Goal: Check status: Check status

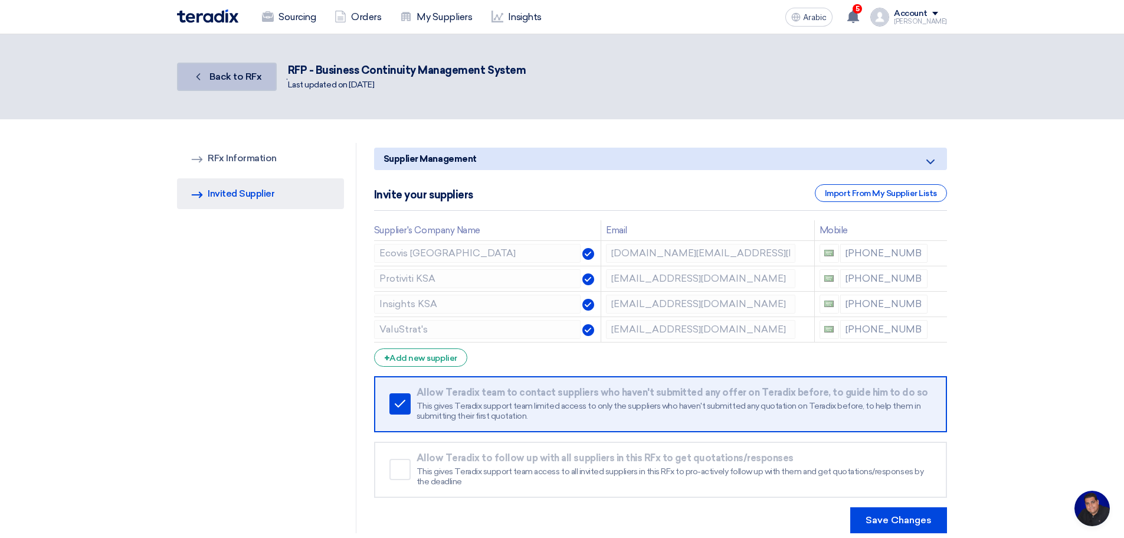
click at [238, 77] on font "Back to RFx" at bounding box center [236, 76] width 53 height 11
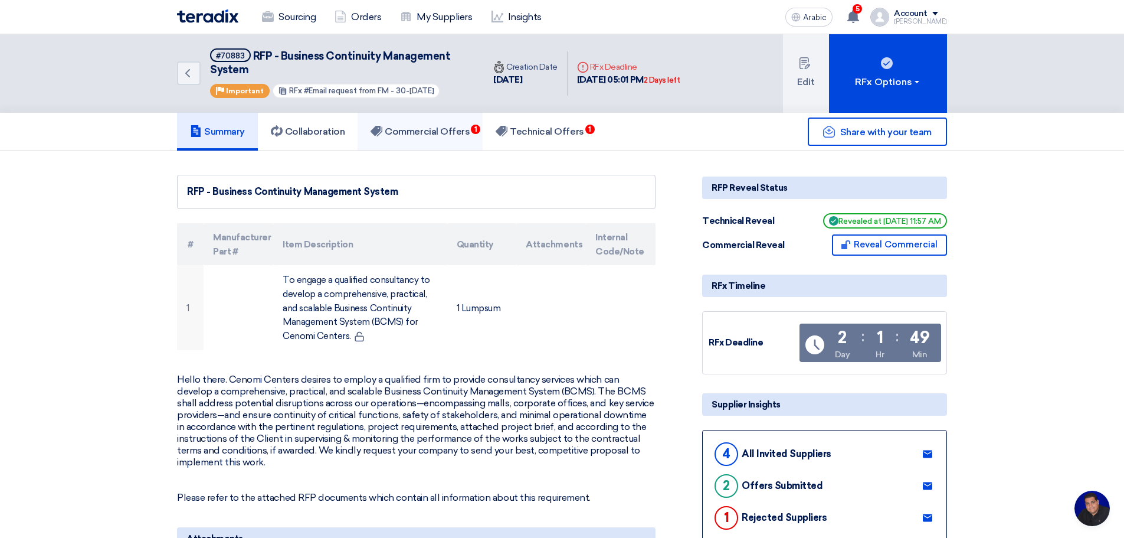
click at [446, 135] on font "Commercial Offers" at bounding box center [427, 131] width 85 height 11
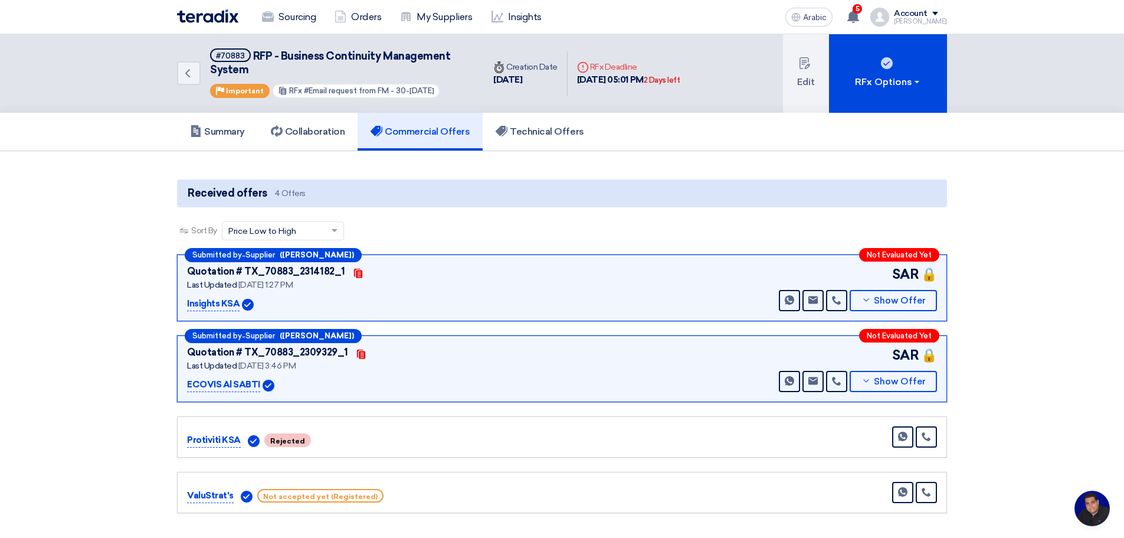
click at [104, 204] on section "Received offers 4 Offers Sort By Sort by × Price Low to High × Submitted by - S…" at bounding box center [562, 346] width 1124 height 391
click at [230, 130] on font "Summary" at bounding box center [224, 131] width 41 height 11
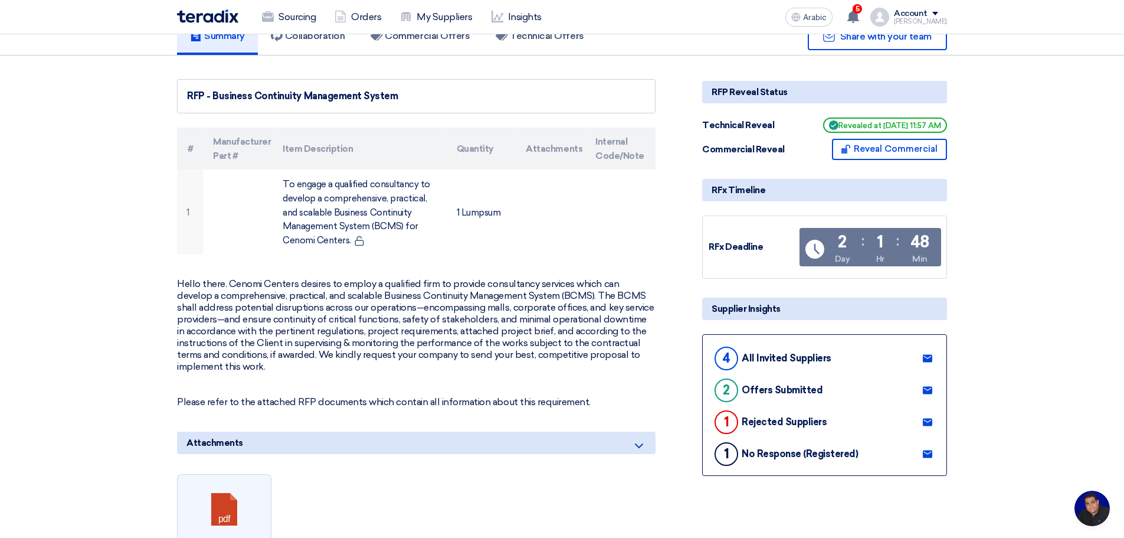
scroll to position [138, 0]
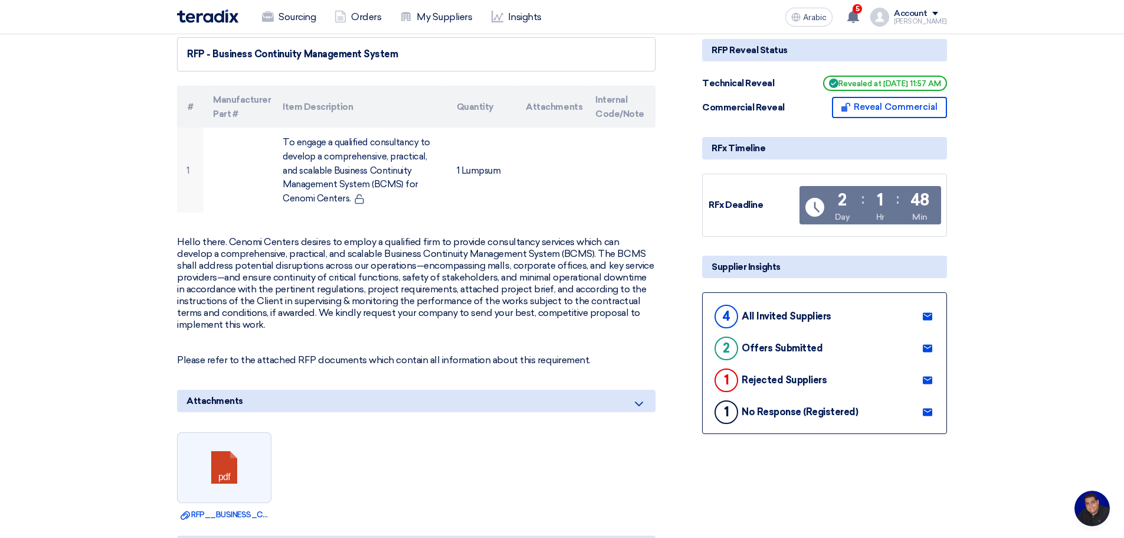
click at [928, 410] on use at bounding box center [927, 412] width 9 height 8
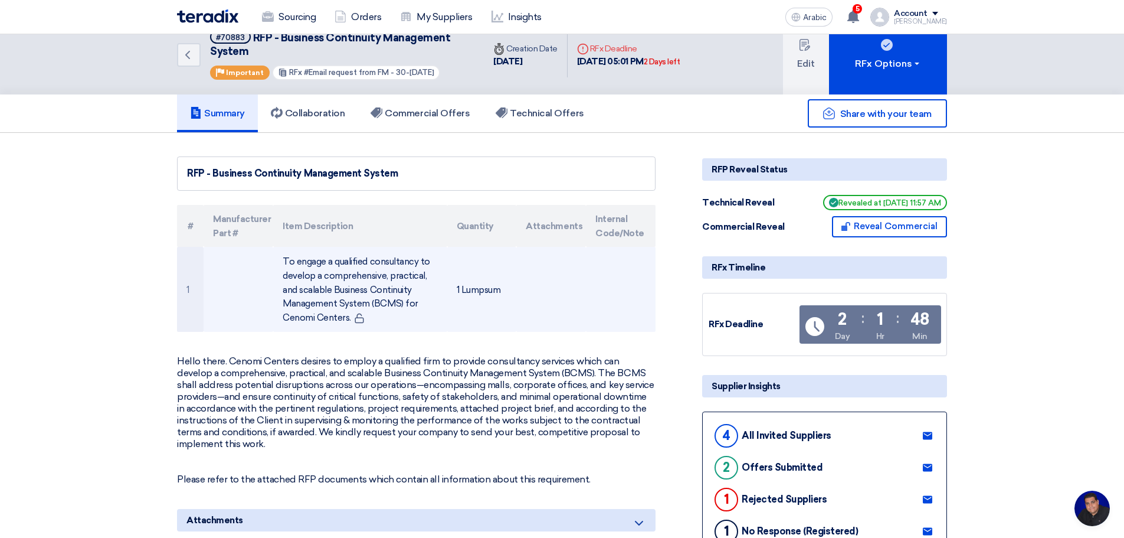
scroll to position [0, 0]
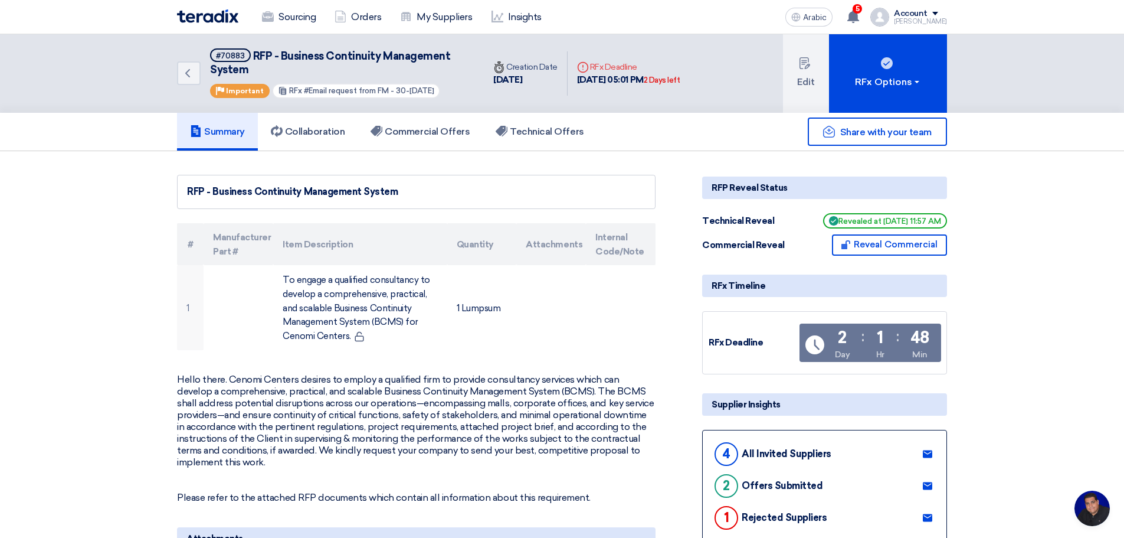
click at [214, 13] on img at bounding box center [207, 16] width 61 height 14
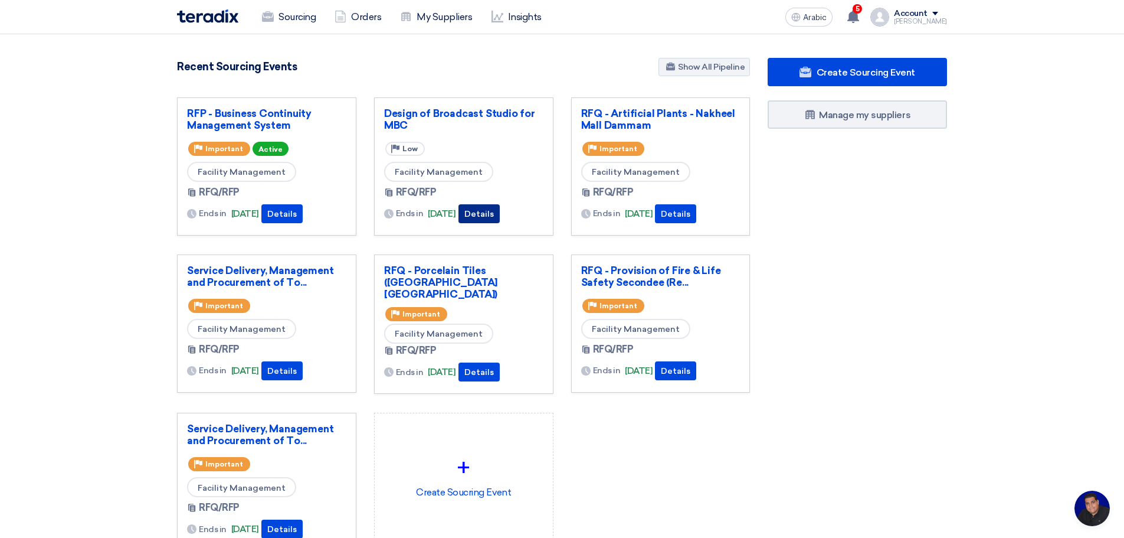
click at [494, 215] on font "Details" at bounding box center [480, 214] width 30 height 10
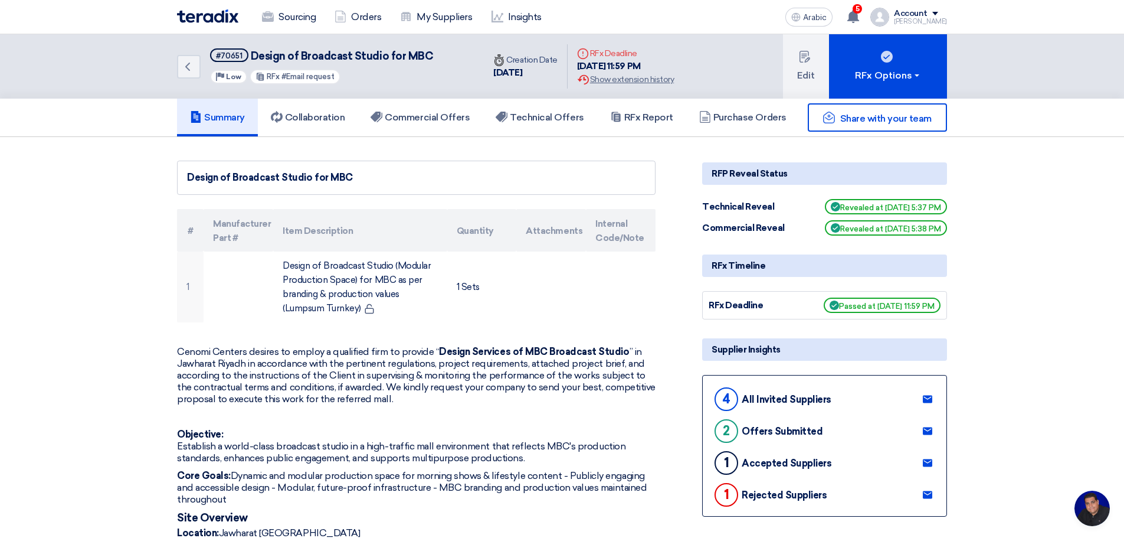
scroll to position [138, 0]
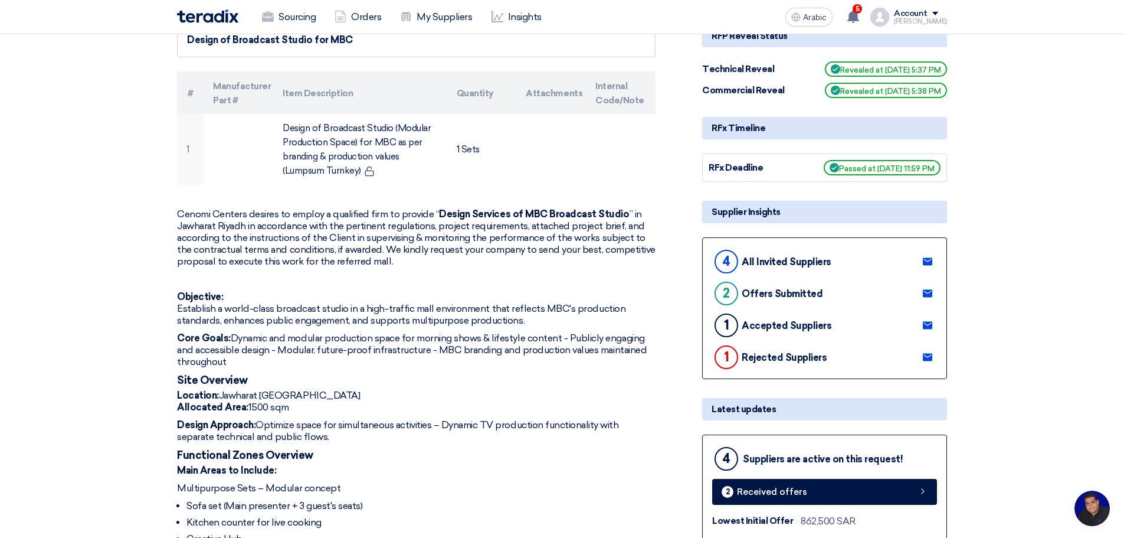
click at [930, 261] on use at bounding box center [927, 262] width 9 height 8
